Goal: Task Accomplishment & Management: Manage account settings

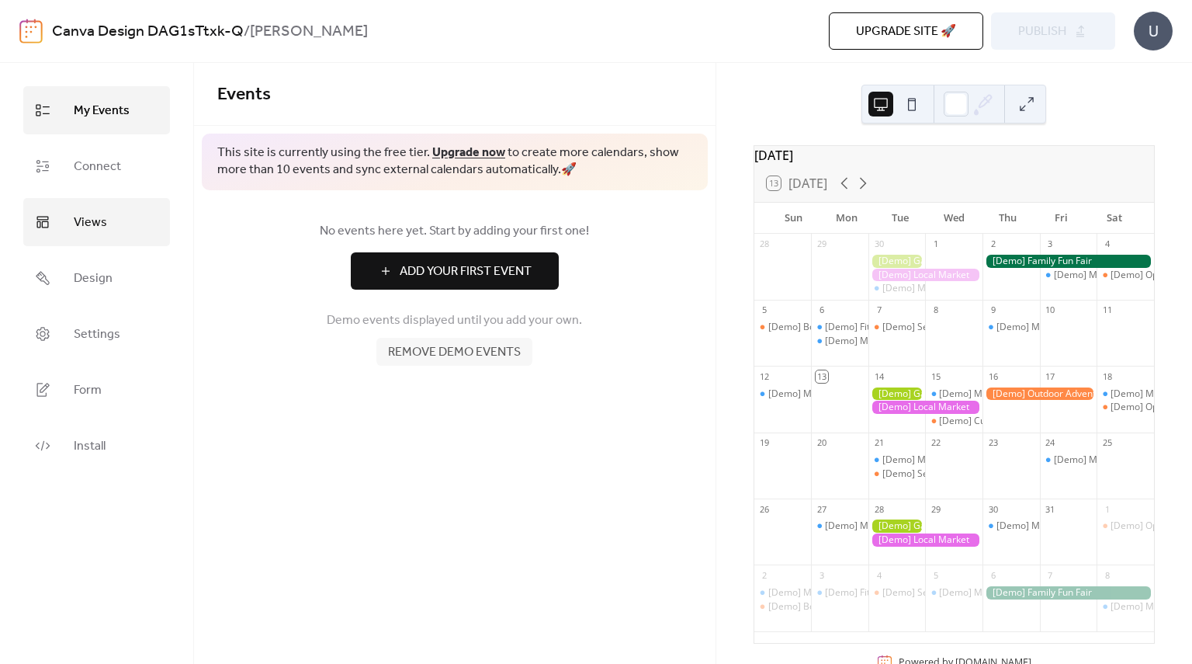
click at [112, 221] on link "Views" at bounding box center [96, 222] width 147 height 48
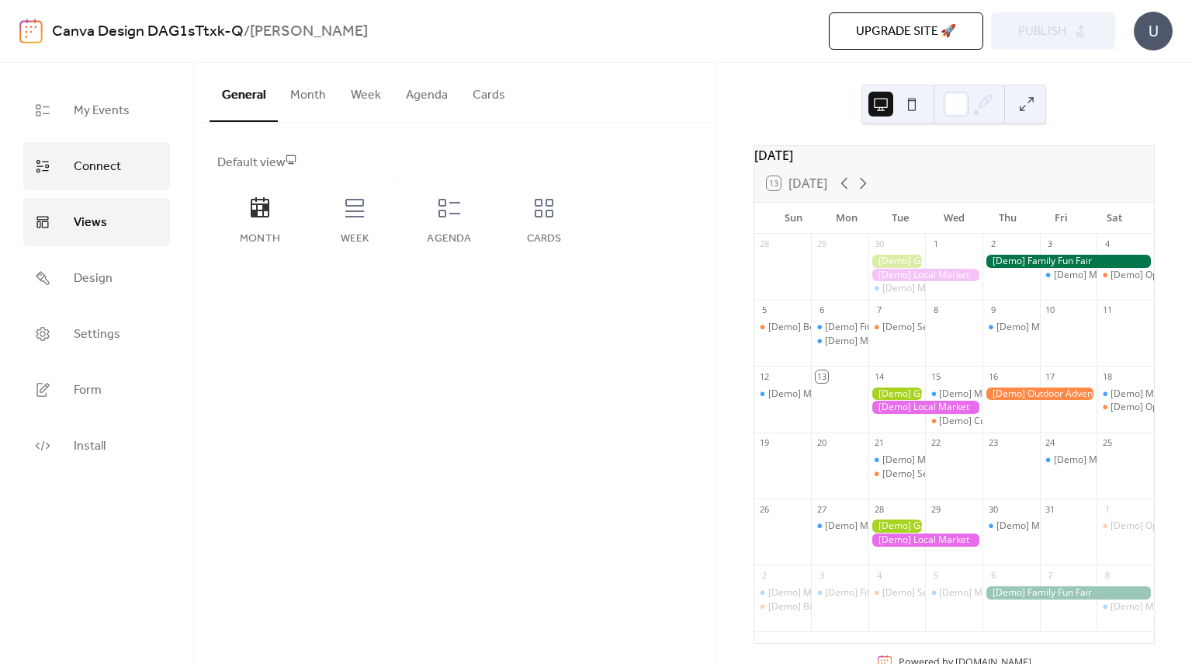
click at [115, 165] on span "Connect" at bounding box center [97, 166] width 47 height 25
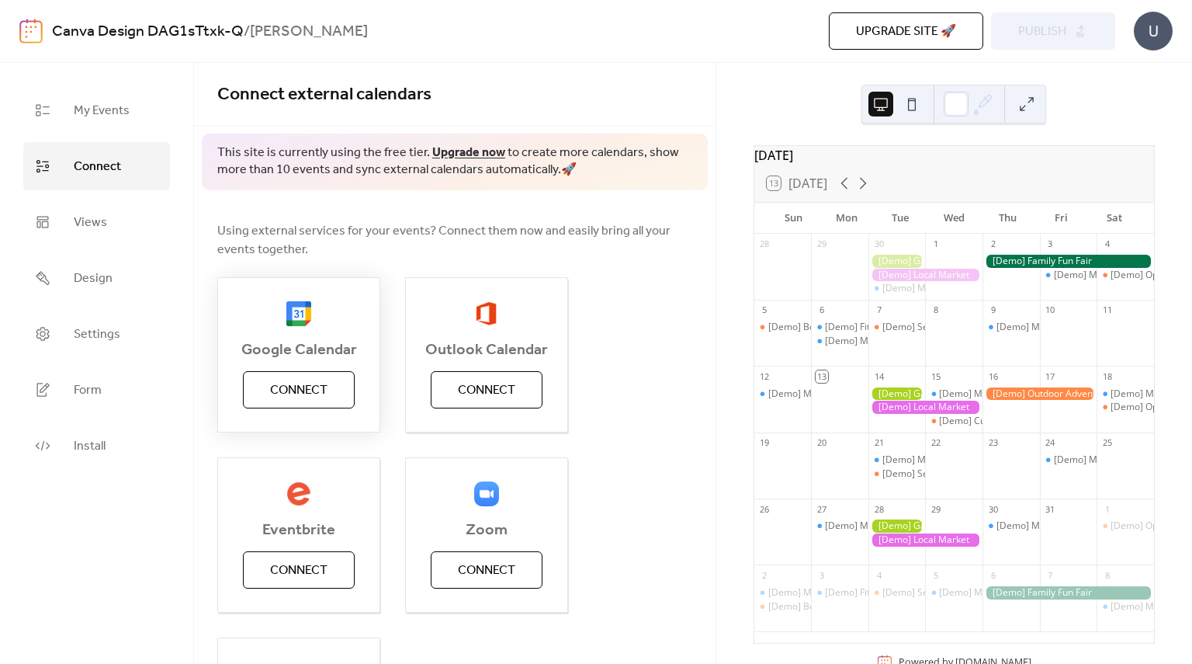
click at [296, 373] on button "Connect" at bounding box center [299, 389] width 112 height 37
click at [317, 388] on div "Google Calendar Connect" at bounding box center [298, 354] width 163 height 155
click at [321, 390] on span "Connect" at bounding box center [298, 390] width 57 height 19
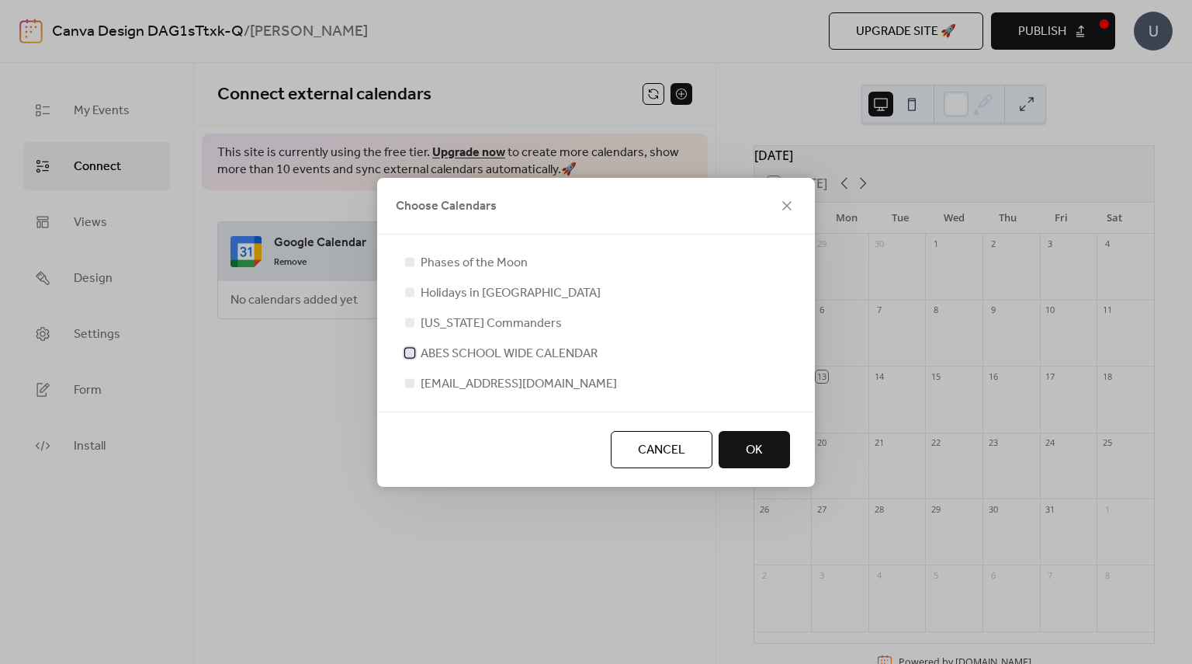
click at [511, 352] on span "ABES SCHOOL WIDE CALENDAR" at bounding box center [509, 354] width 177 height 19
click at [507, 385] on span "[EMAIL_ADDRESS][DOMAIN_NAME]" at bounding box center [519, 384] width 196 height 19
click at [507, 386] on span "[EMAIL_ADDRESS][DOMAIN_NAME]" at bounding box center [519, 384] width 196 height 19
click at [413, 383] on div at bounding box center [409, 382] width 9 height 9
click at [409, 384] on div at bounding box center [409, 382] width 9 height 9
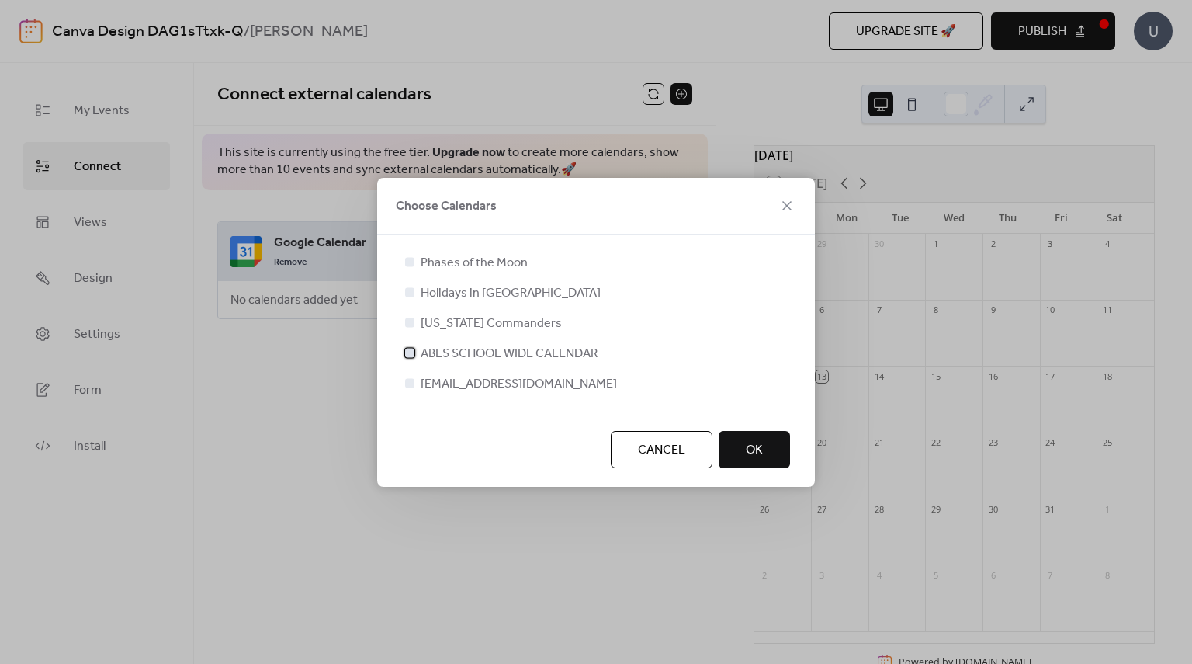
click at [410, 355] on icon at bounding box center [410, 352] width 6 height 6
click at [412, 381] on div at bounding box center [409, 382] width 9 height 9
click at [408, 355] on div at bounding box center [409, 352] width 9 height 9
click at [407, 356] on div at bounding box center [409, 352] width 9 height 9
click at [411, 350] on div at bounding box center [409, 352] width 9 height 9
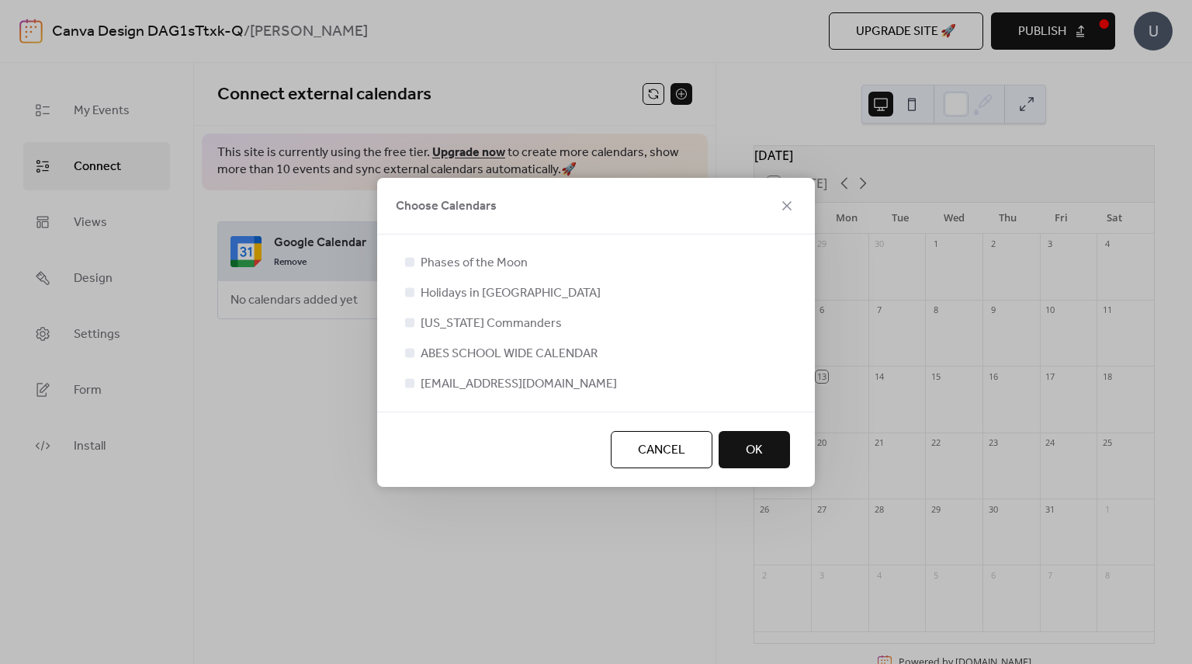
click at [411, 350] on div at bounding box center [409, 352] width 9 height 9
click at [753, 459] on span "OK" at bounding box center [754, 450] width 17 height 19
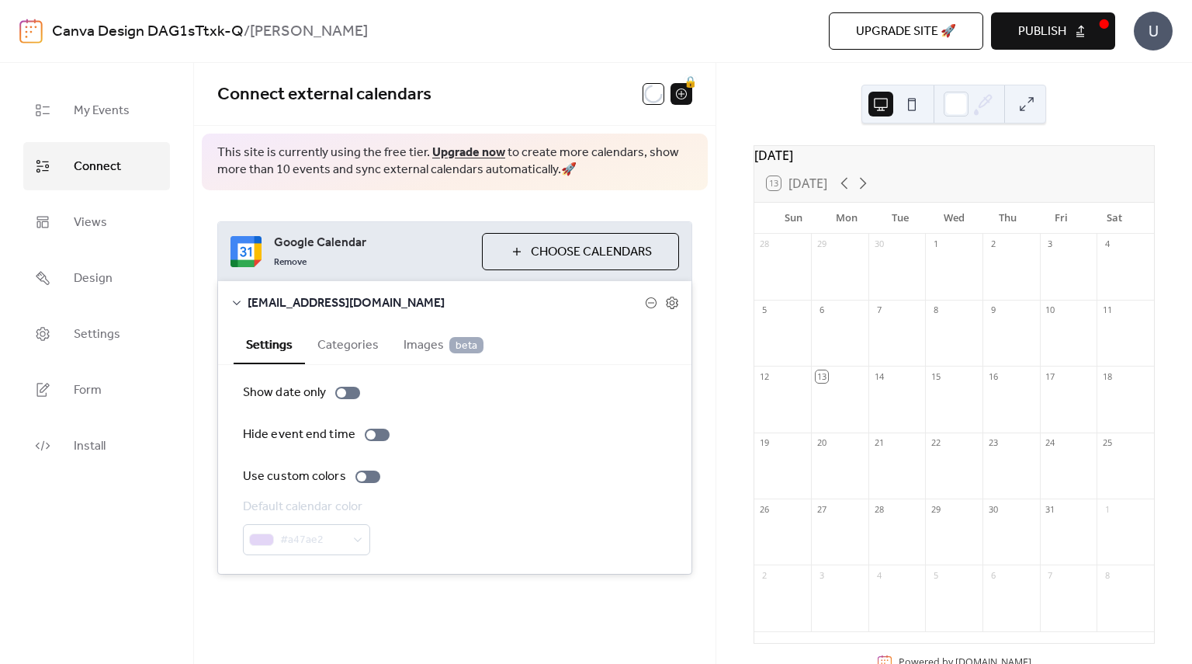
click at [627, 257] on span "Choose Calendars" at bounding box center [591, 252] width 121 height 19
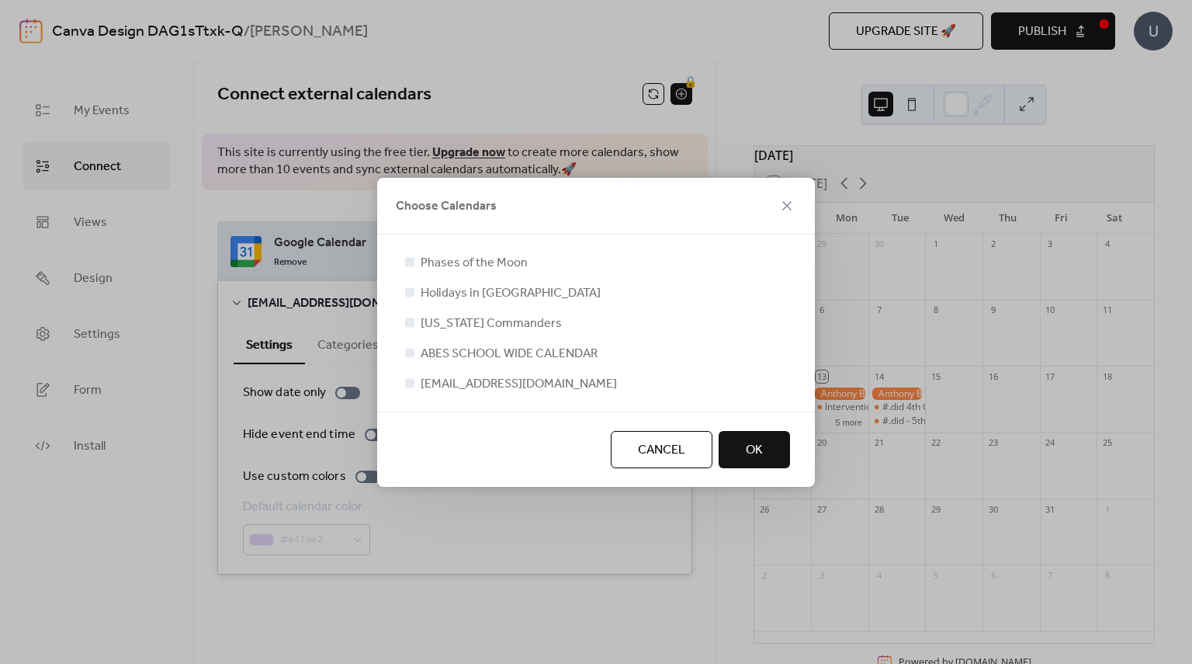
click at [473, 350] on span "ABES SCHOOL WIDE CALENDAR" at bounding box center [509, 354] width 177 height 19
click at [414, 354] on div at bounding box center [410, 353] width 16 height 16
click at [412, 356] on div at bounding box center [409, 352] width 9 height 9
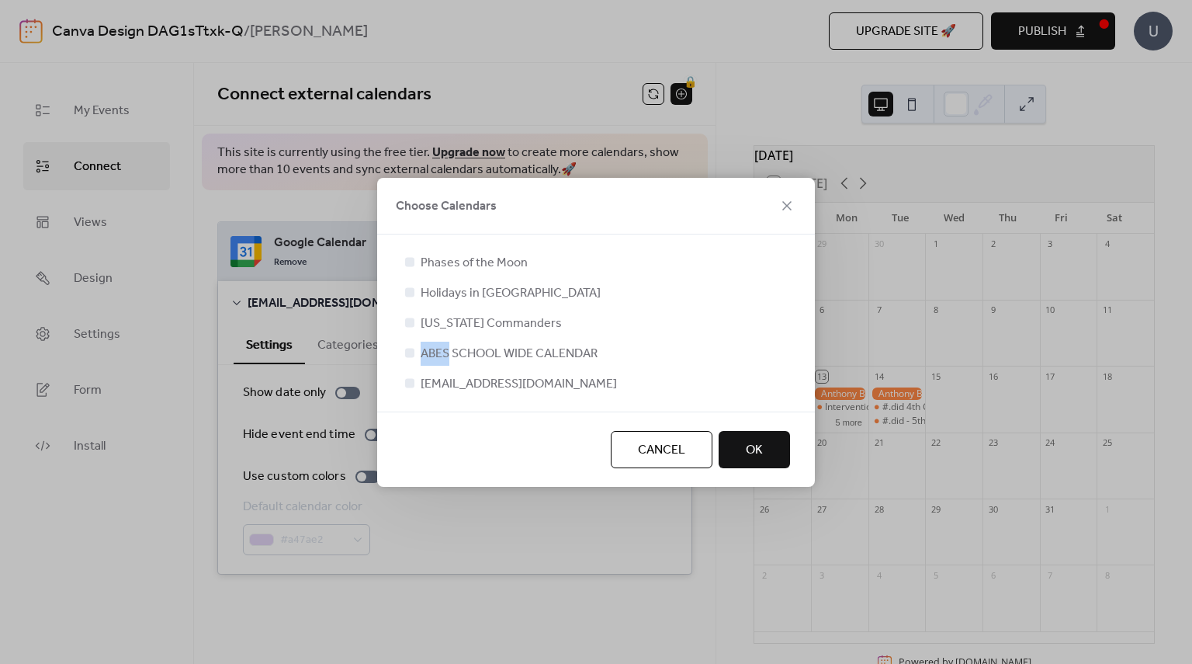
click at [411, 356] on div at bounding box center [409, 352] width 9 height 9
click at [411, 358] on div at bounding box center [410, 353] width 16 height 16
drag, startPoint x: 678, startPoint y: 445, endPoint x: 680, endPoint y: 436, distance: 8.7
click at [678, 445] on span "Cancel" at bounding box center [661, 450] width 47 height 19
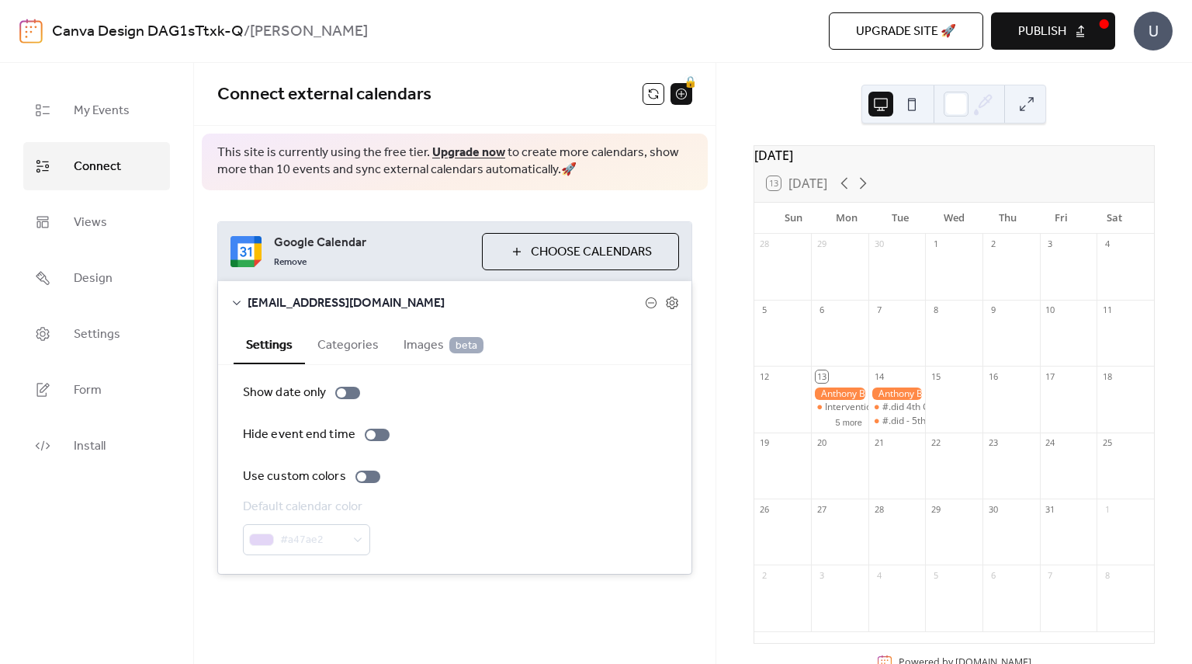
click at [1146, 33] on div "U" at bounding box center [1153, 31] width 39 height 39
click at [1127, 66] on span "Account" at bounding box center [1123, 70] width 46 height 19
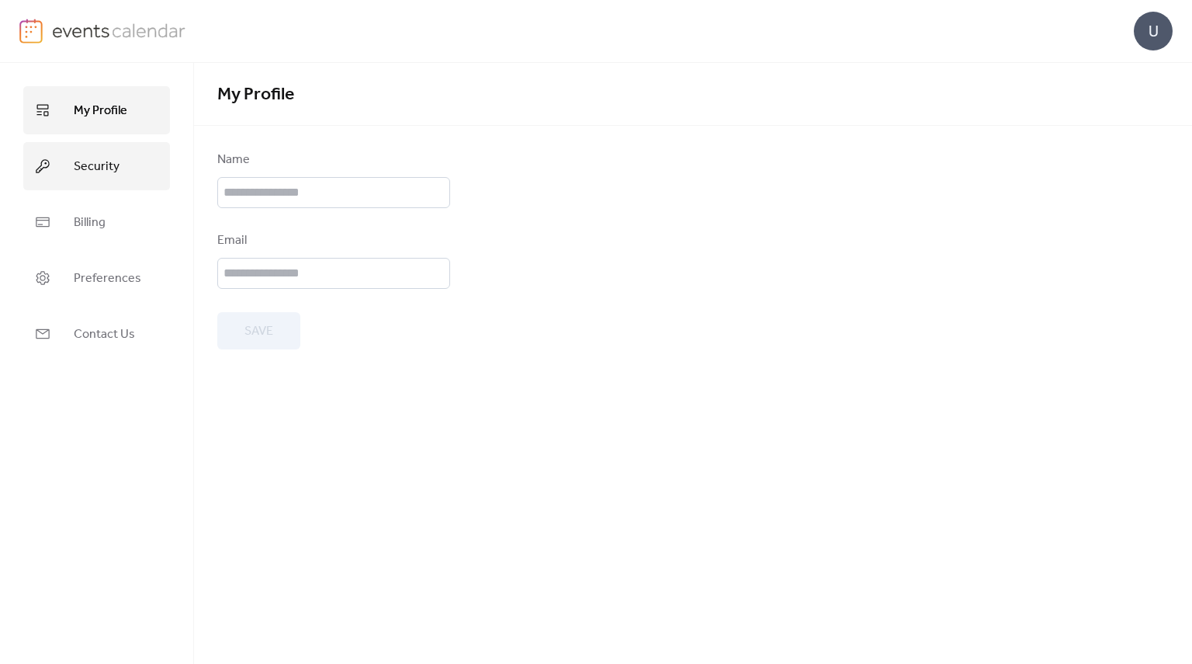
click at [107, 167] on span "Security" at bounding box center [97, 166] width 46 height 25
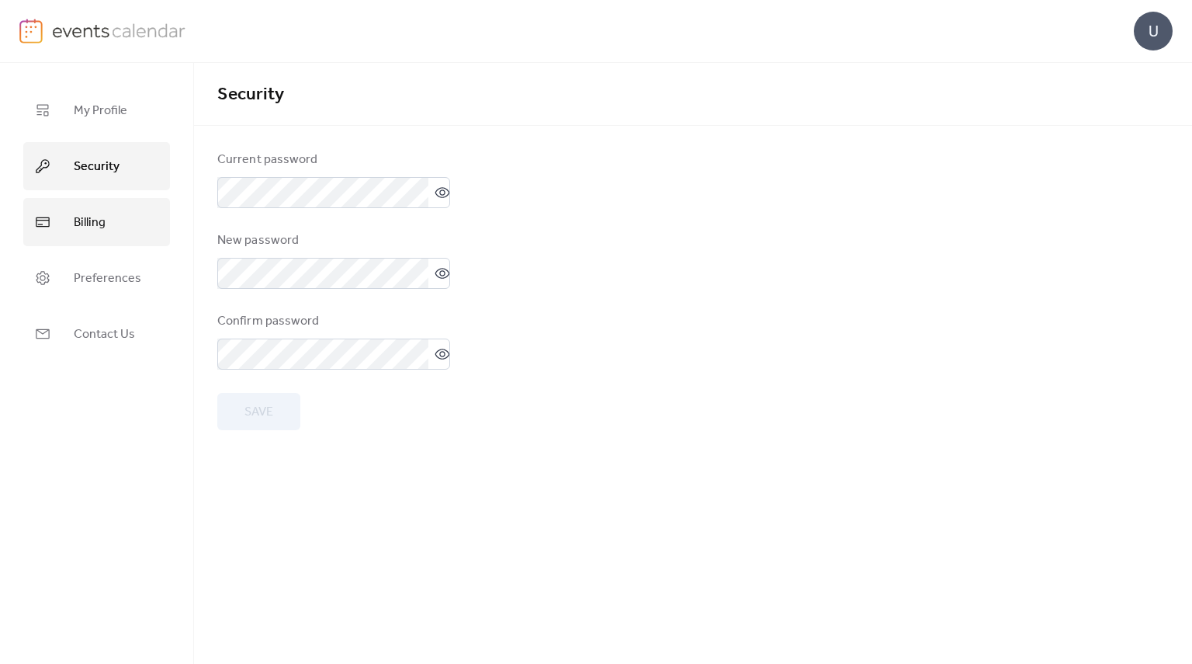
click at [106, 210] on link "Billing" at bounding box center [96, 222] width 147 height 48
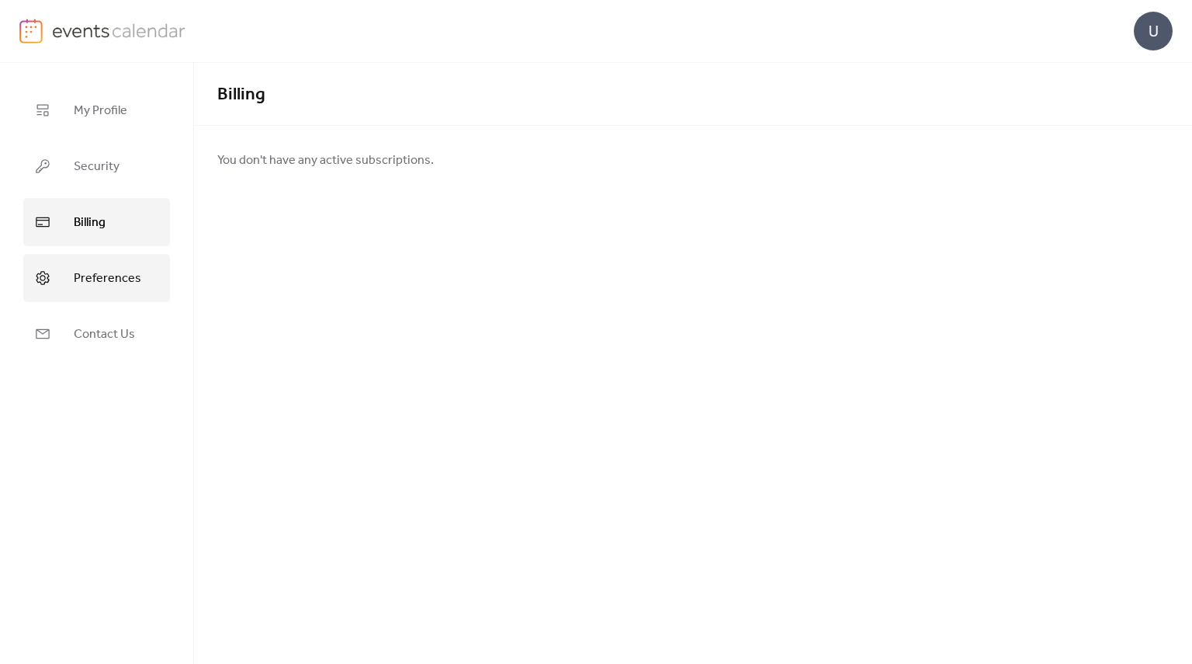
click at [97, 269] on span "Preferences" at bounding box center [108, 278] width 68 height 25
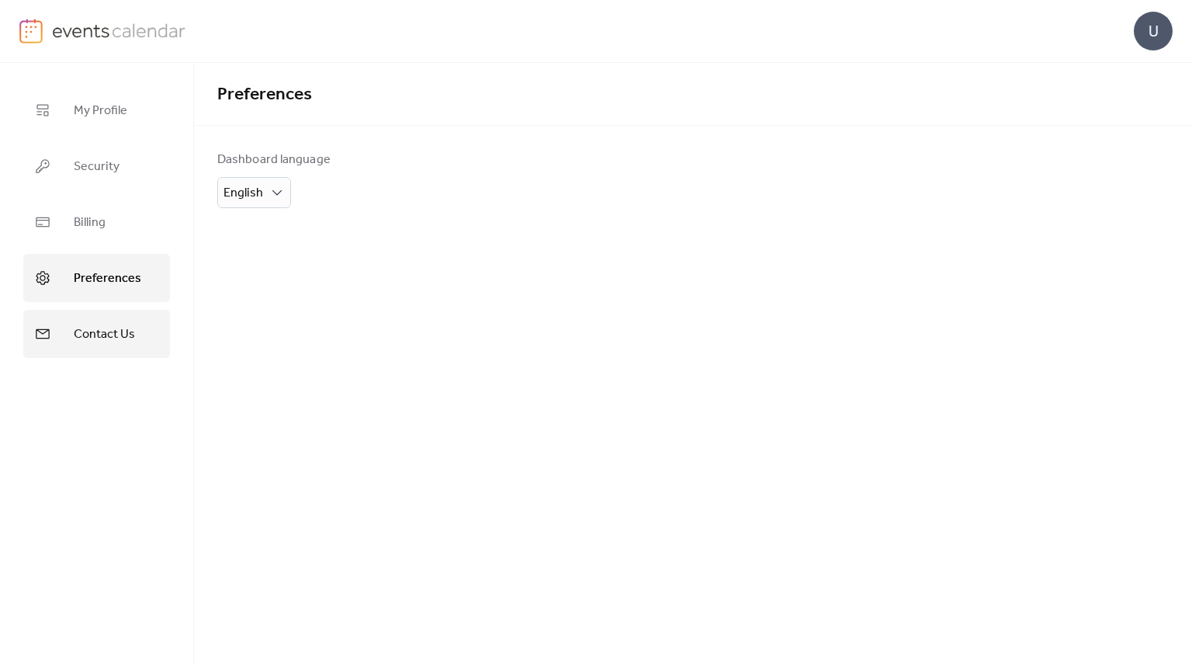
click at [83, 327] on span "Contact Us" at bounding box center [104, 334] width 61 height 25
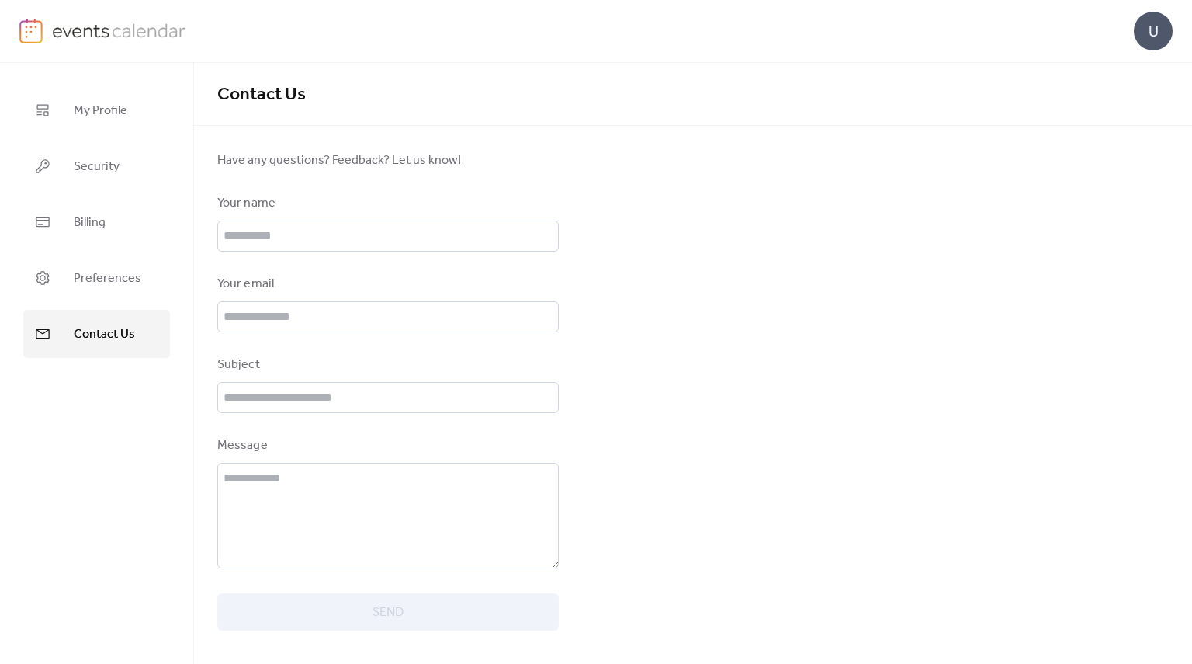
click at [33, 34] on img at bounding box center [30, 31] width 23 height 25
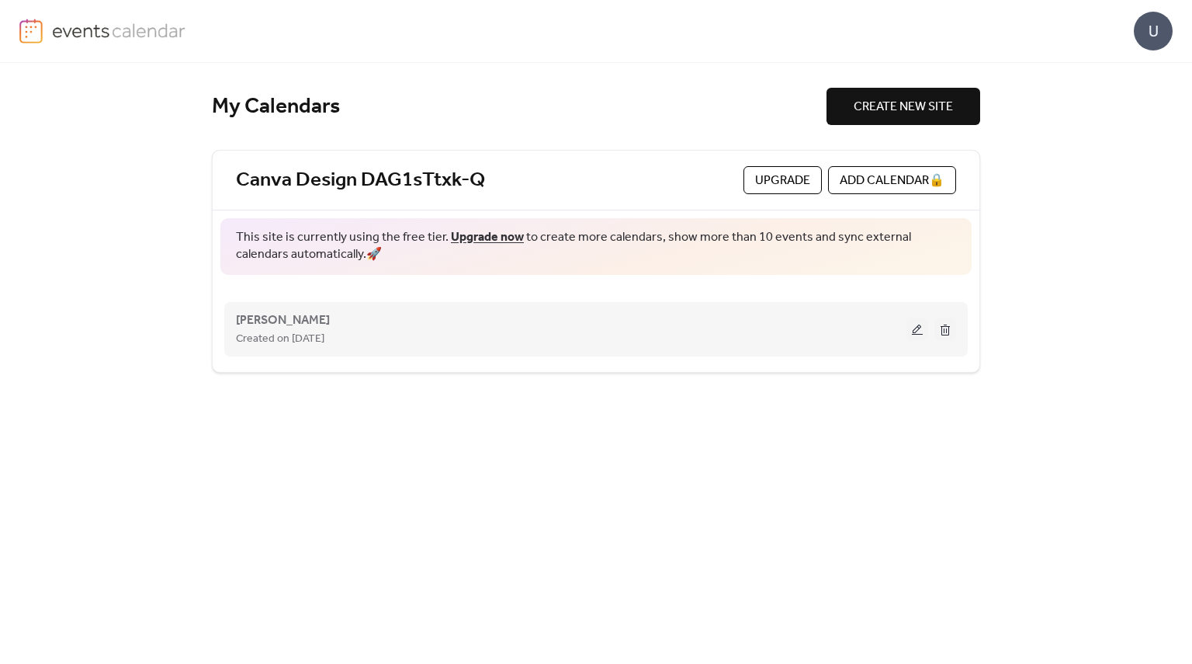
click at [944, 333] on button at bounding box center [945, 328] width 22 height 23
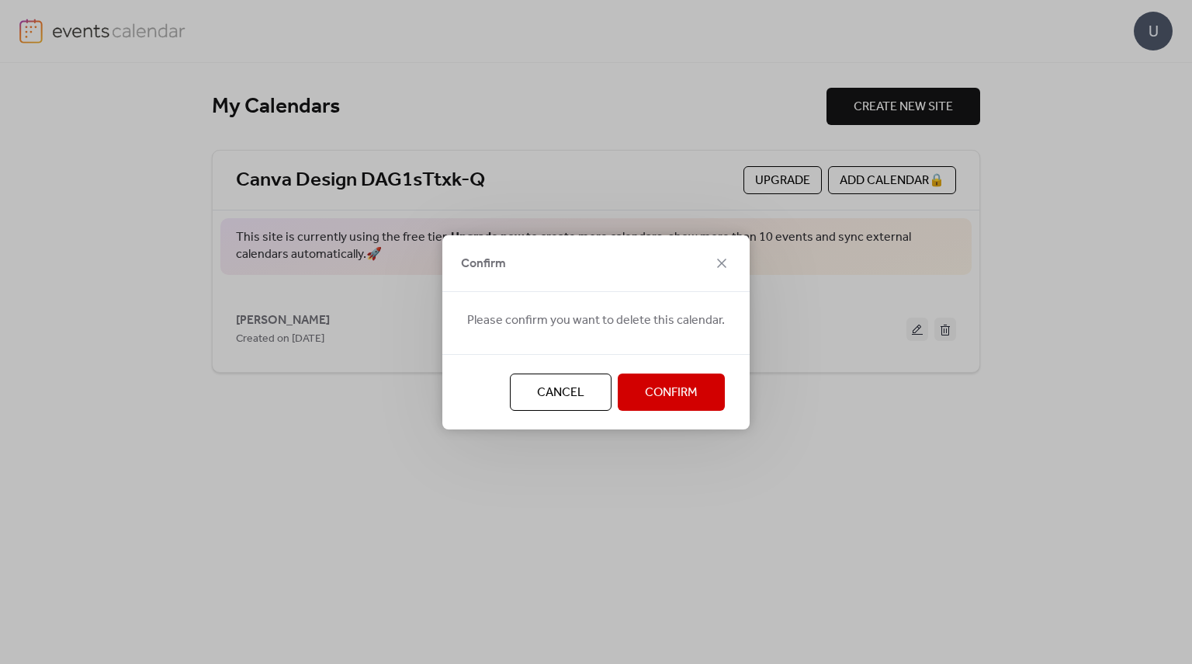
click at [652, 387] on span "Confirm" at bounding box center [671, 392] width 53 height 19
